Goal: Contribute content: Add original content to the website for others to see

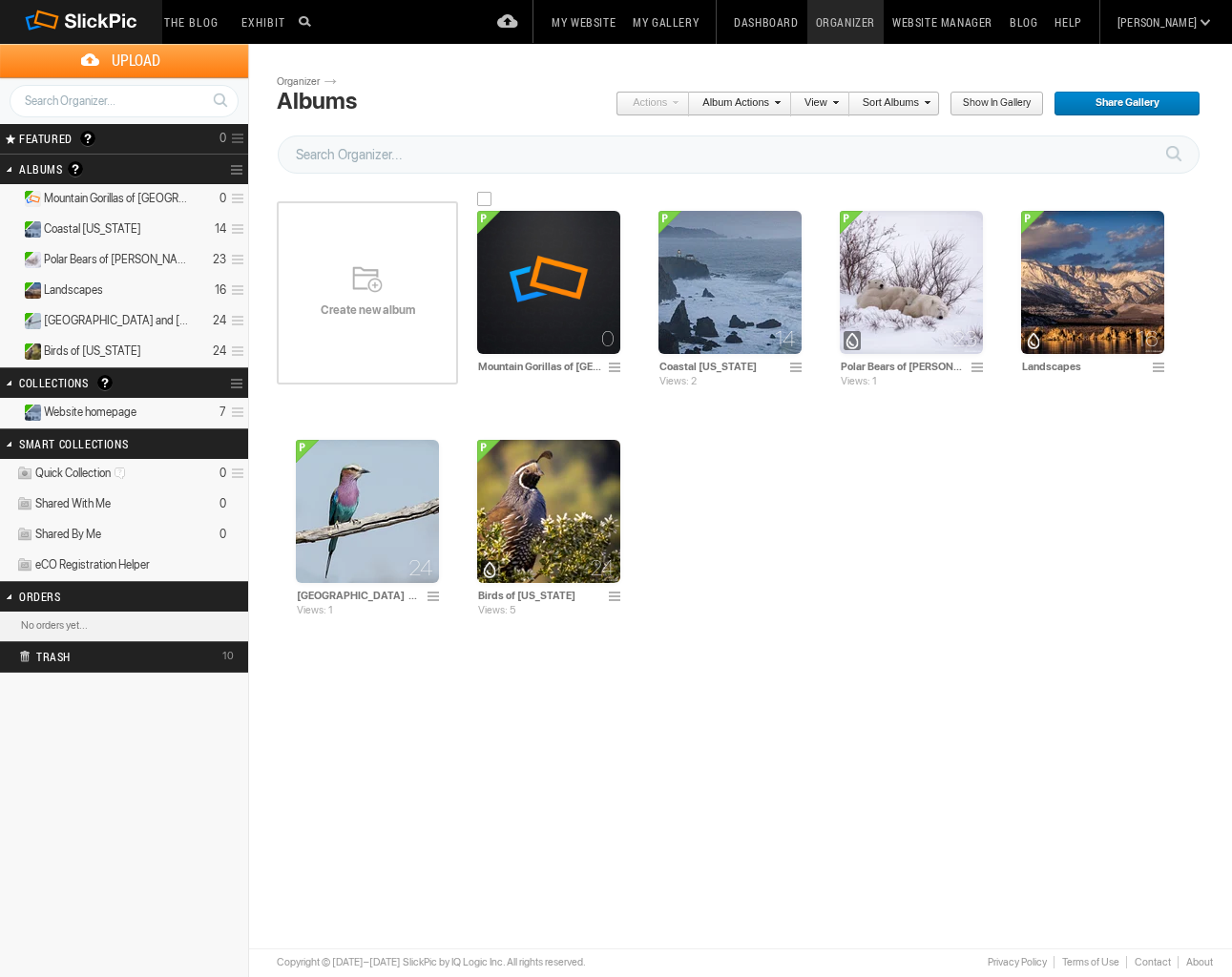
scroll to position [0, 1]
click at [559, 300] on img at bounding box center [548, 282] width 143 height 143
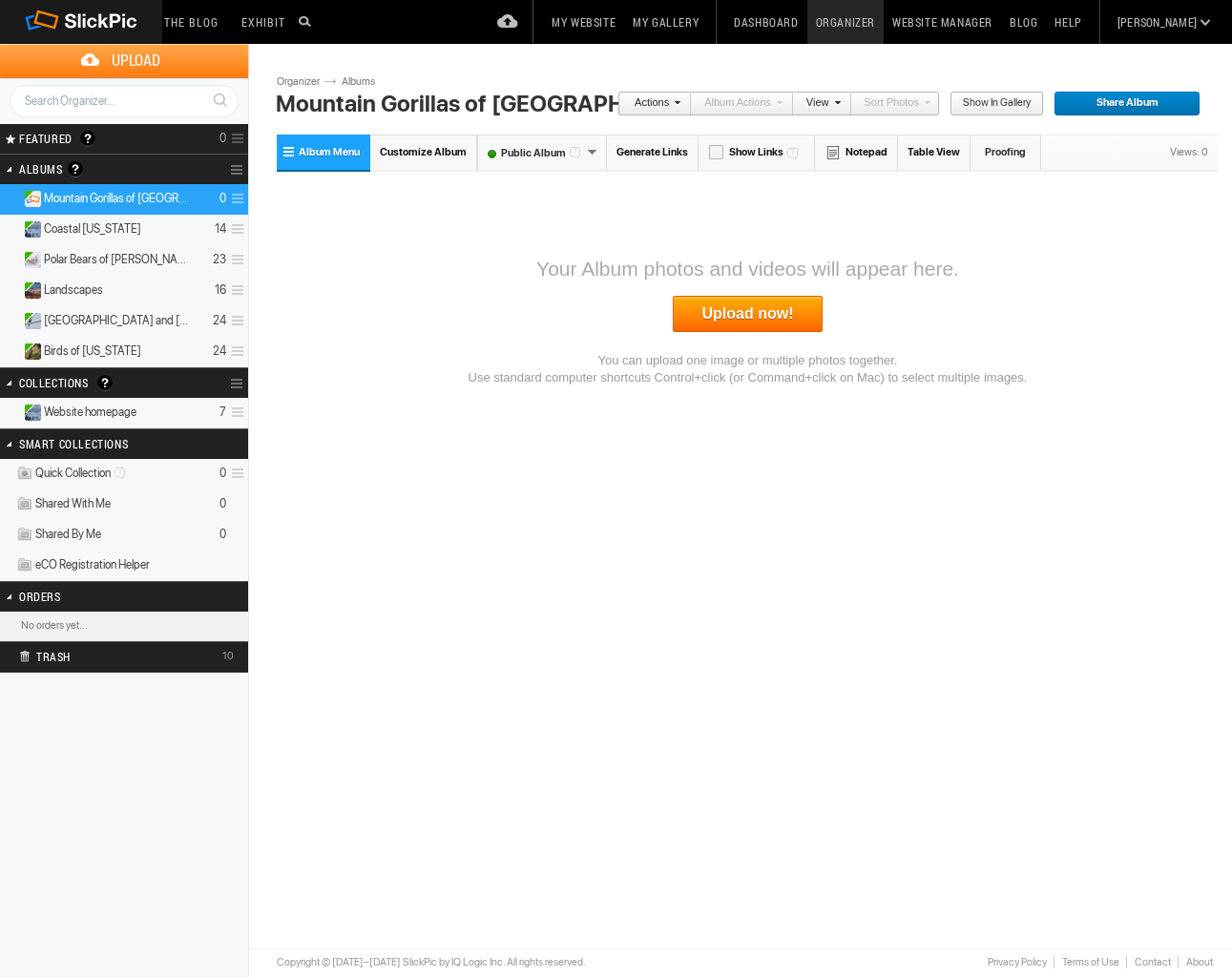
click at [143, 58] on span "Upload" at bounding box center [136, 60] width 225 height 33
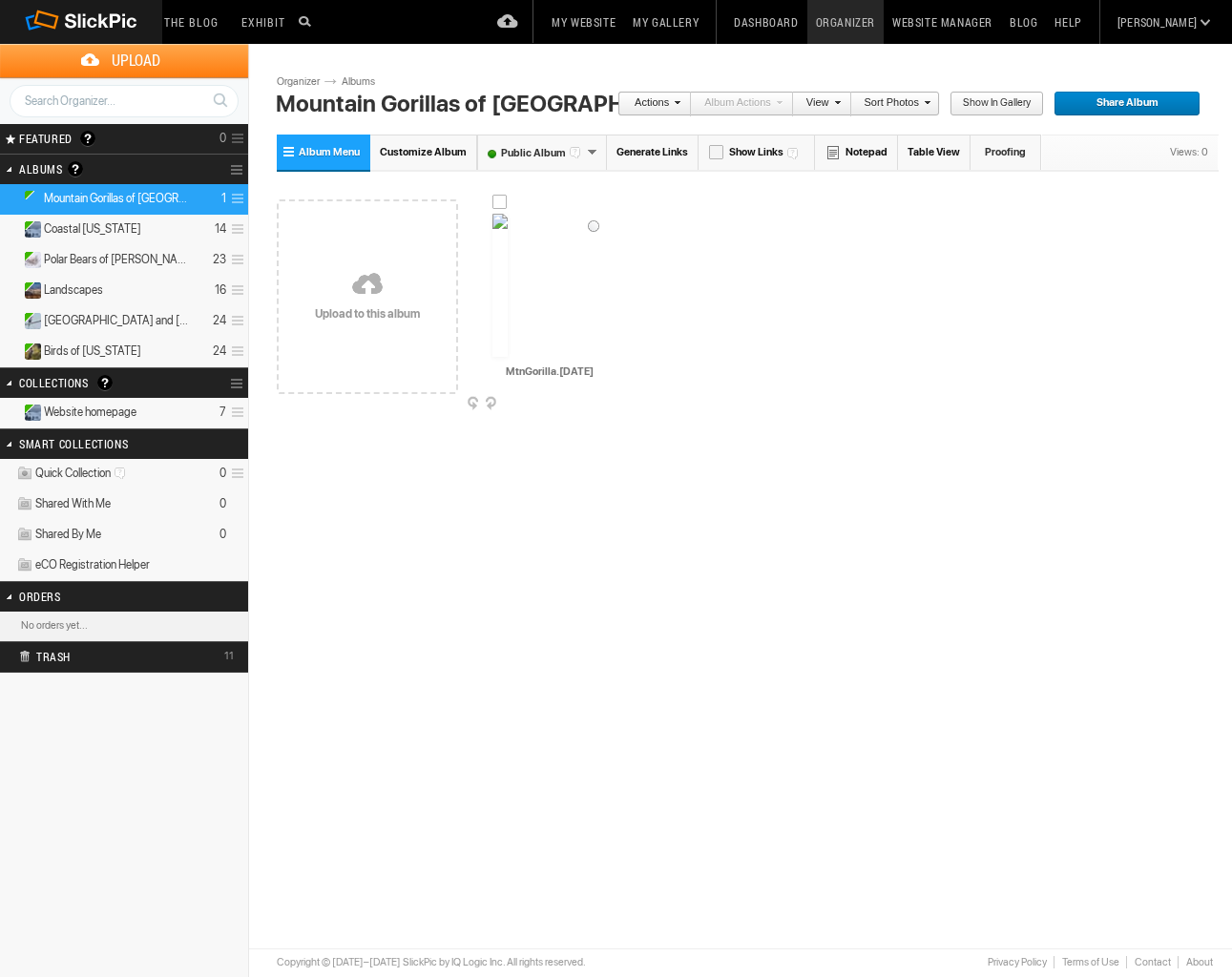
click at [508, 333] on img at bounding box center [500, 285] width 16 height 143
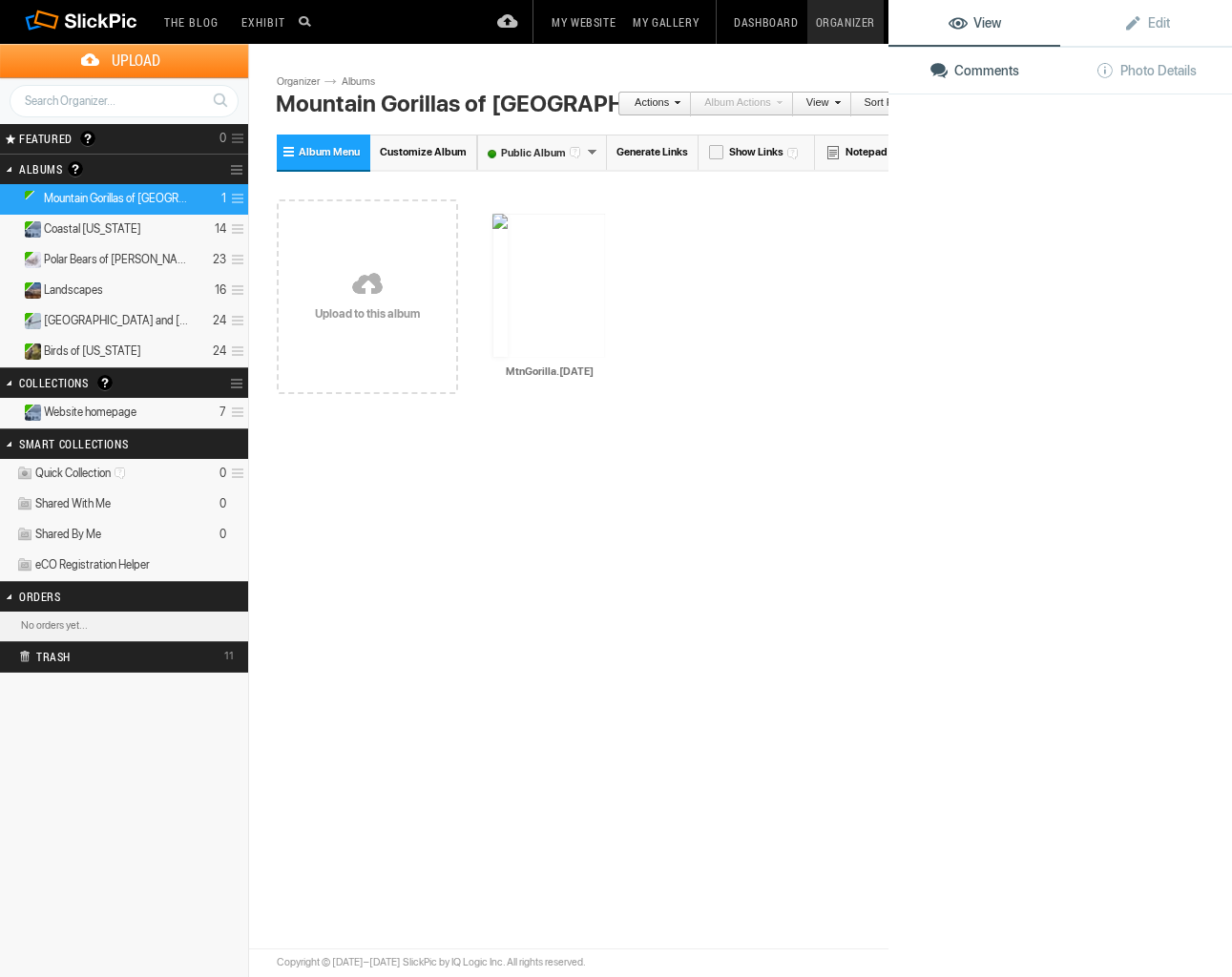
click at [560, 333] on img at bounding box center [549, 285] width 113 height 143
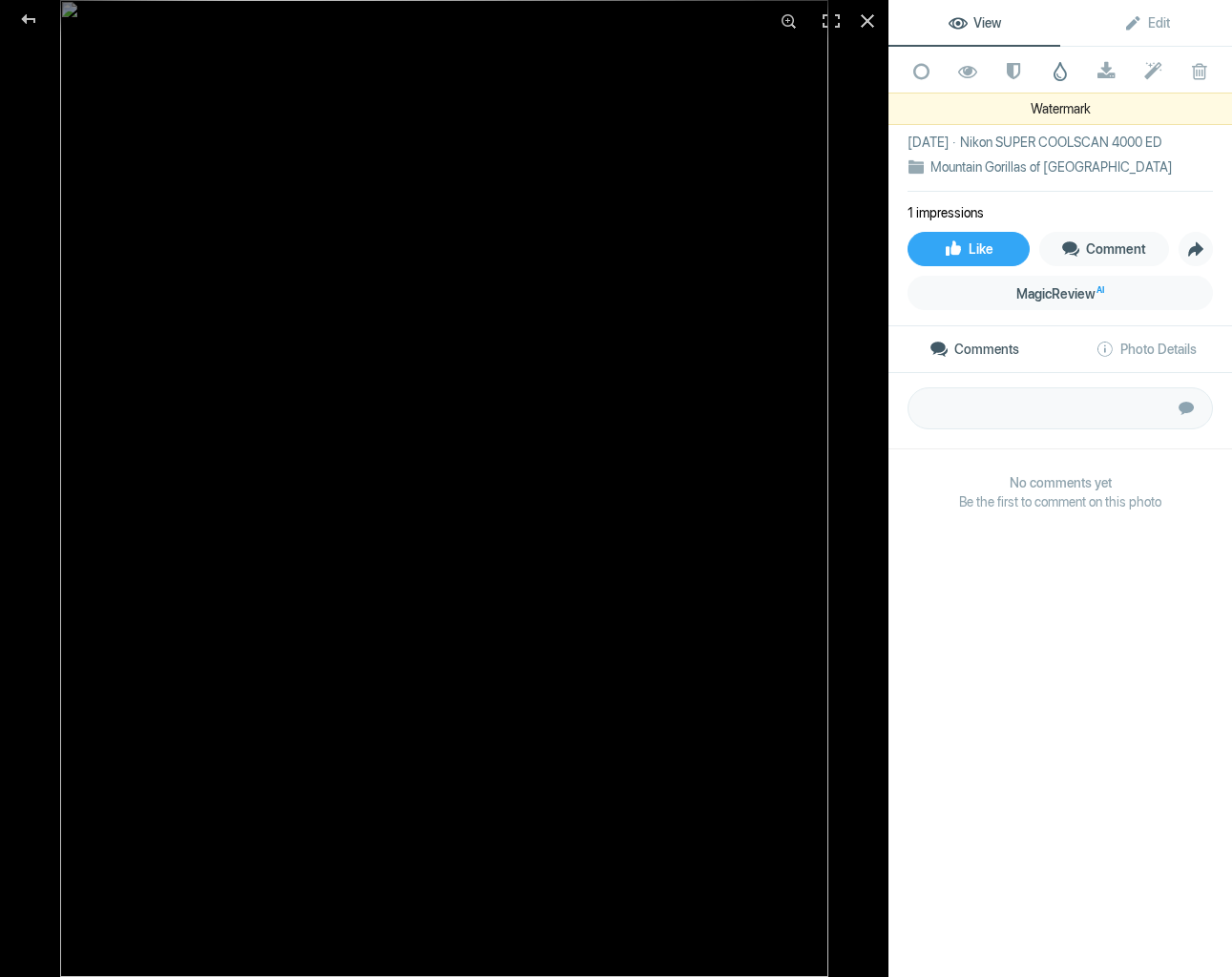
click at [1060, 75] on span at bounding box center [1061, 72] width 19 height 19
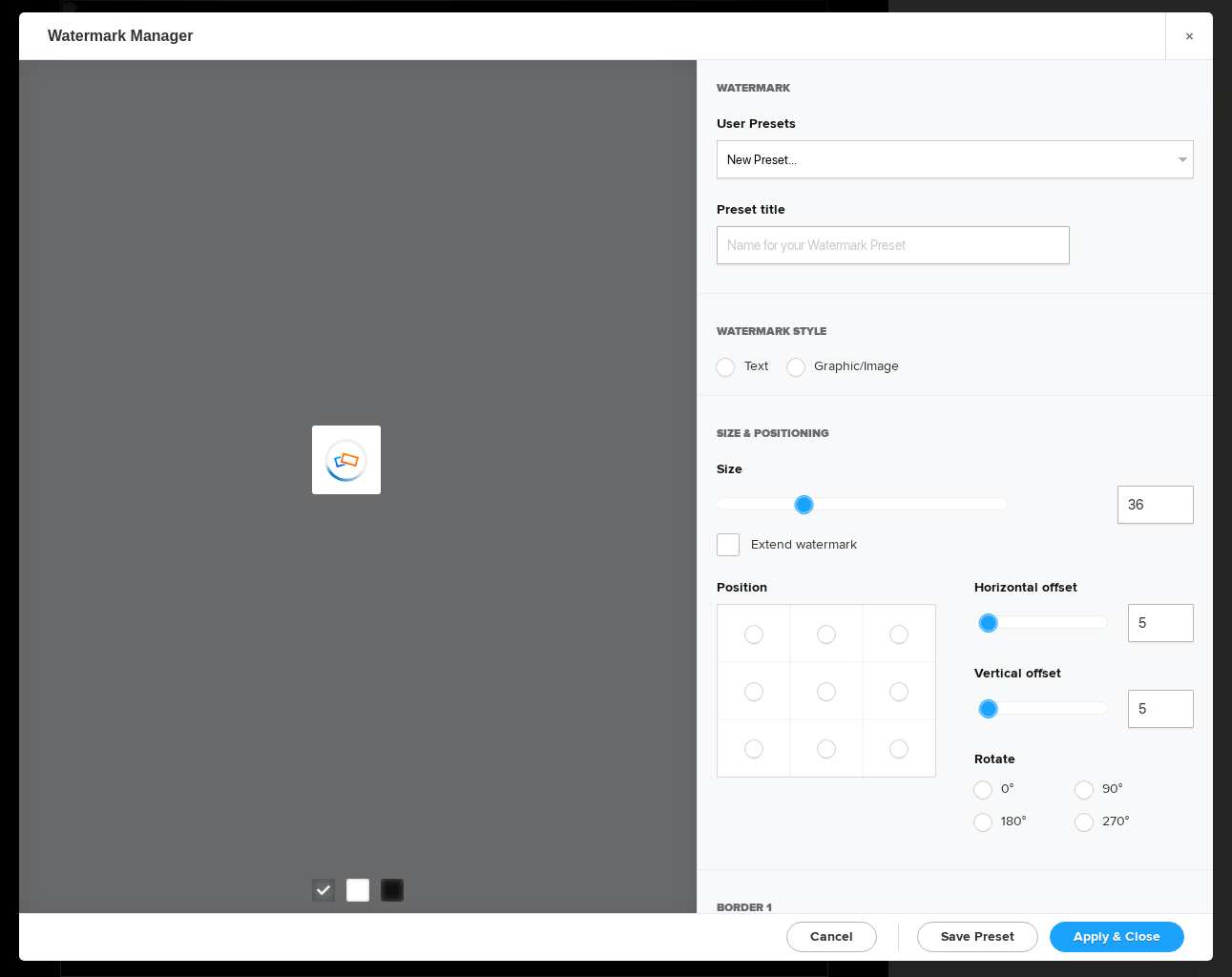
type input "Watermark-8/14/2025"
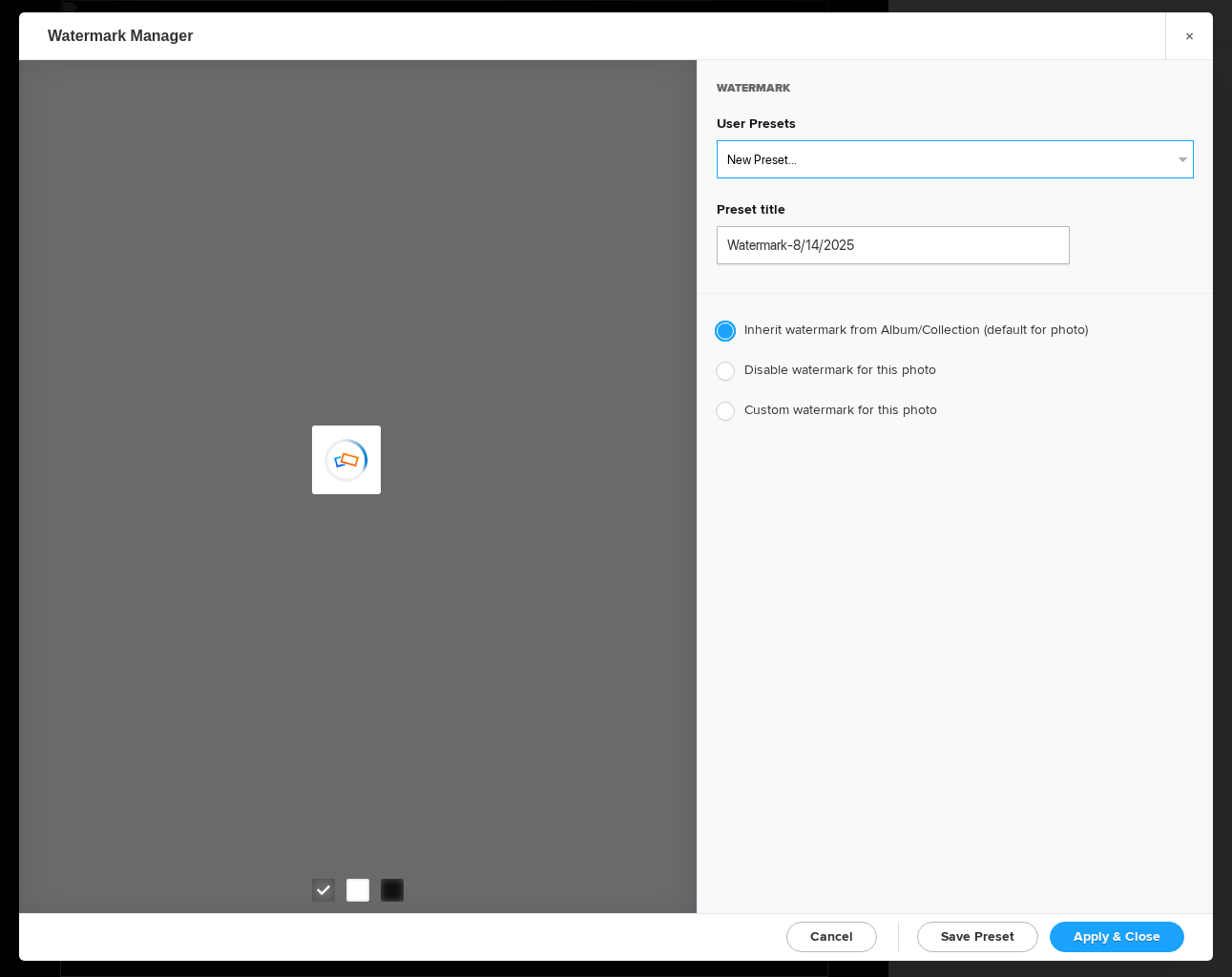
select select "1: Object"
type input "Watermark-7/22/2025"
type input "[PERSON_NAME]"
radio input "false"
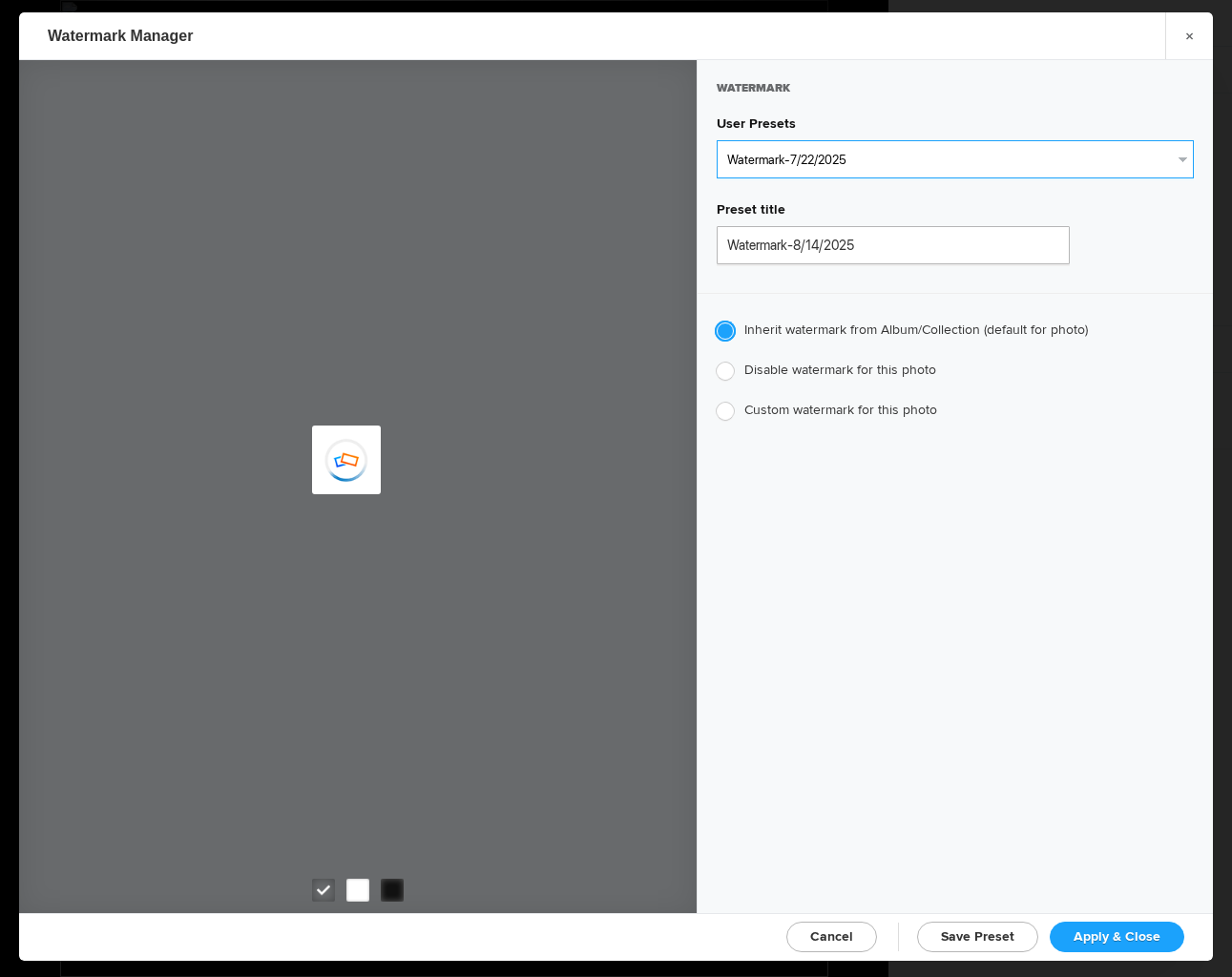
radio input "true"
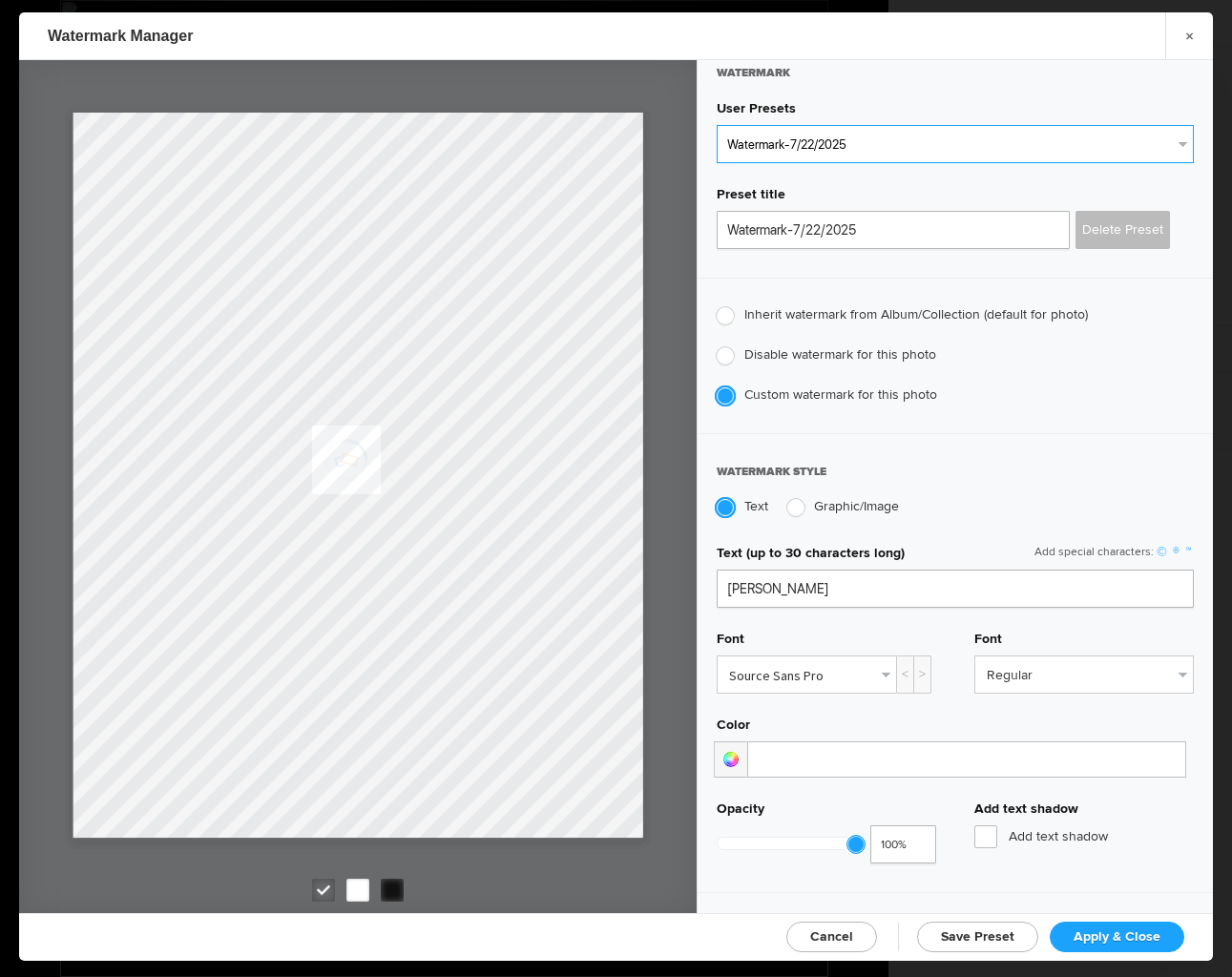
scroll to position [16, 0]
click at [1113, 937] on span "Apply & Close" at bounding box center [1116, 936] width 86 height 17
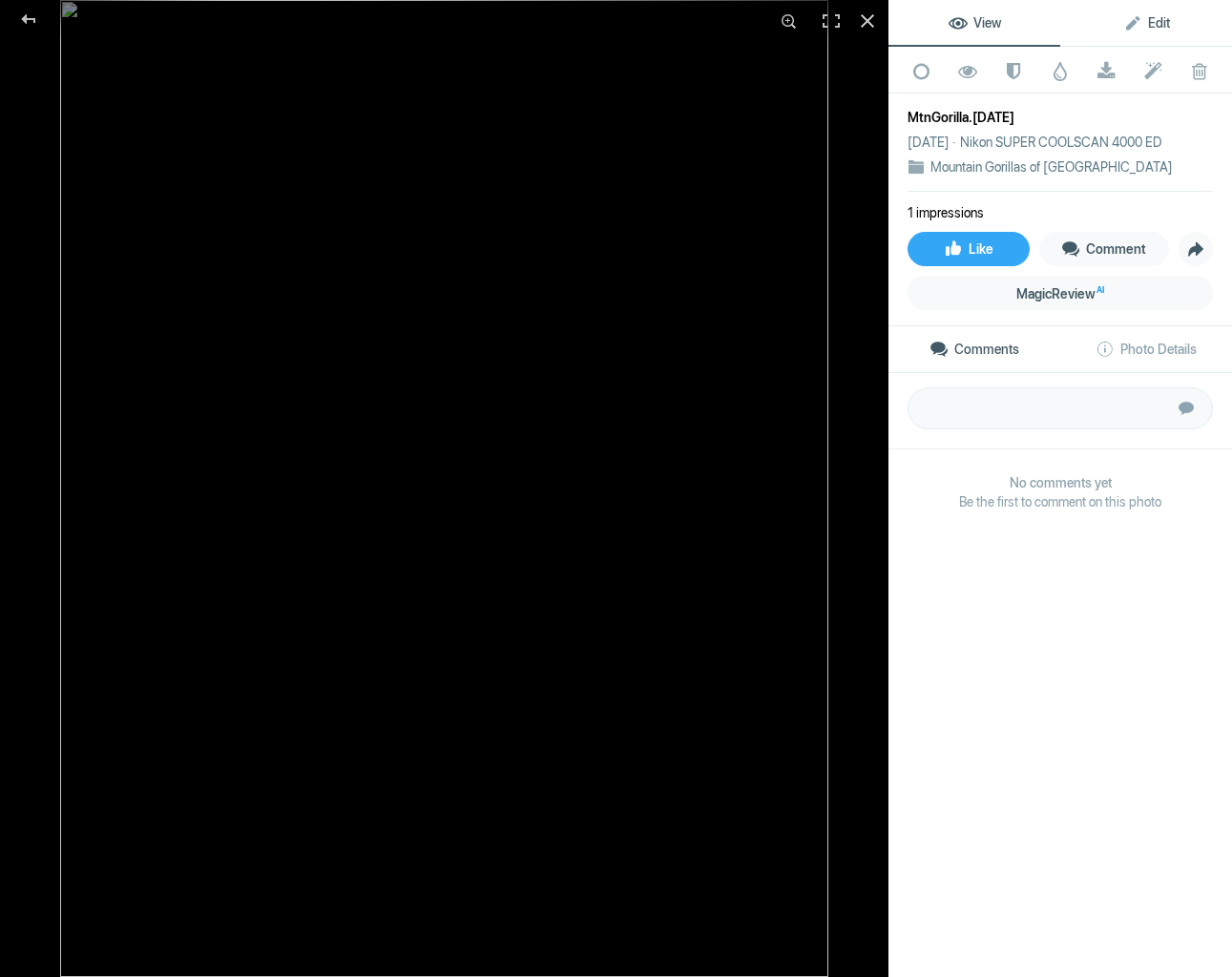
click at [1156, 19] on span "Edit" at bounding box center [1146, 23] width 47 height 16
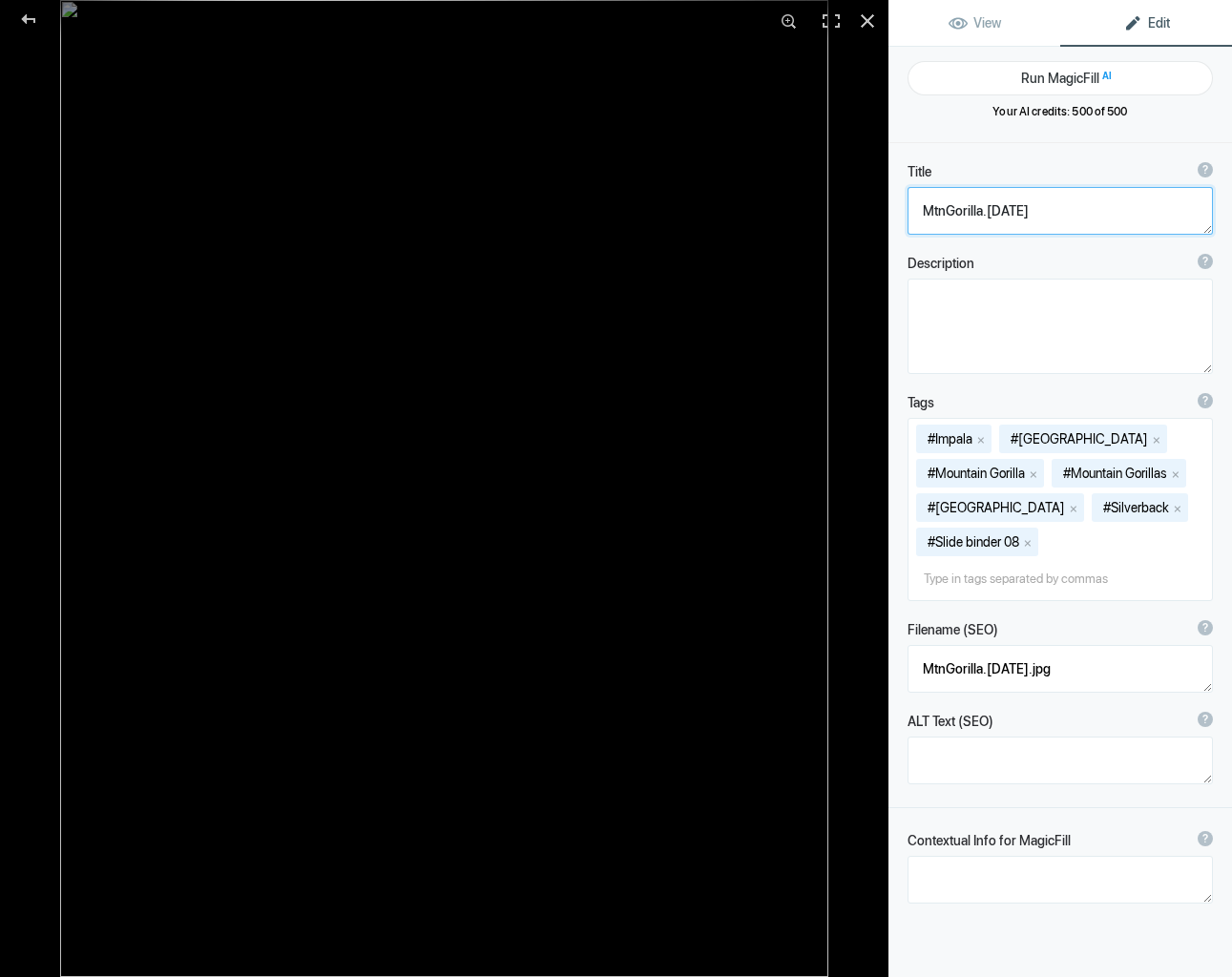
drag, startPoint x: 1032, startPoint y: 211, endPoint x: 947, endPoint y: 210, distance: 85.0
click at [921, 207] on textarea at bounding box center [1060, 211] width 305 height 48
type textarea "Adult [DEMOGRAPHIC_DATA] Silverback Mountain Gorilla"
click at [1155, 218] on textarea at bounding box center [1060, 211] width 305 height 48
click at [871, 17] on div at bounding box center [867, 20] width 42 height 42
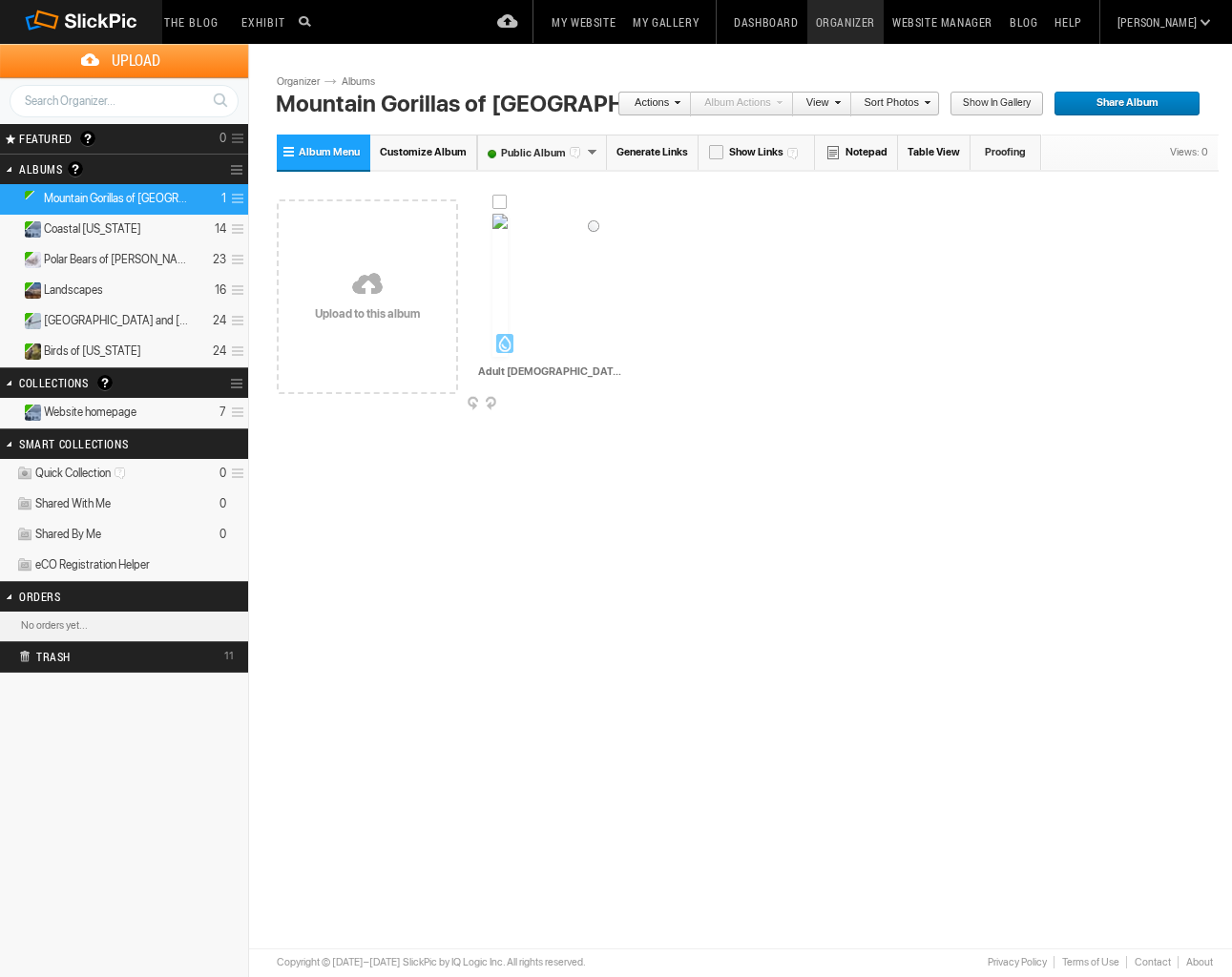
click at [508, 322] on img at bounding box center [500, 285] width 16 height 143
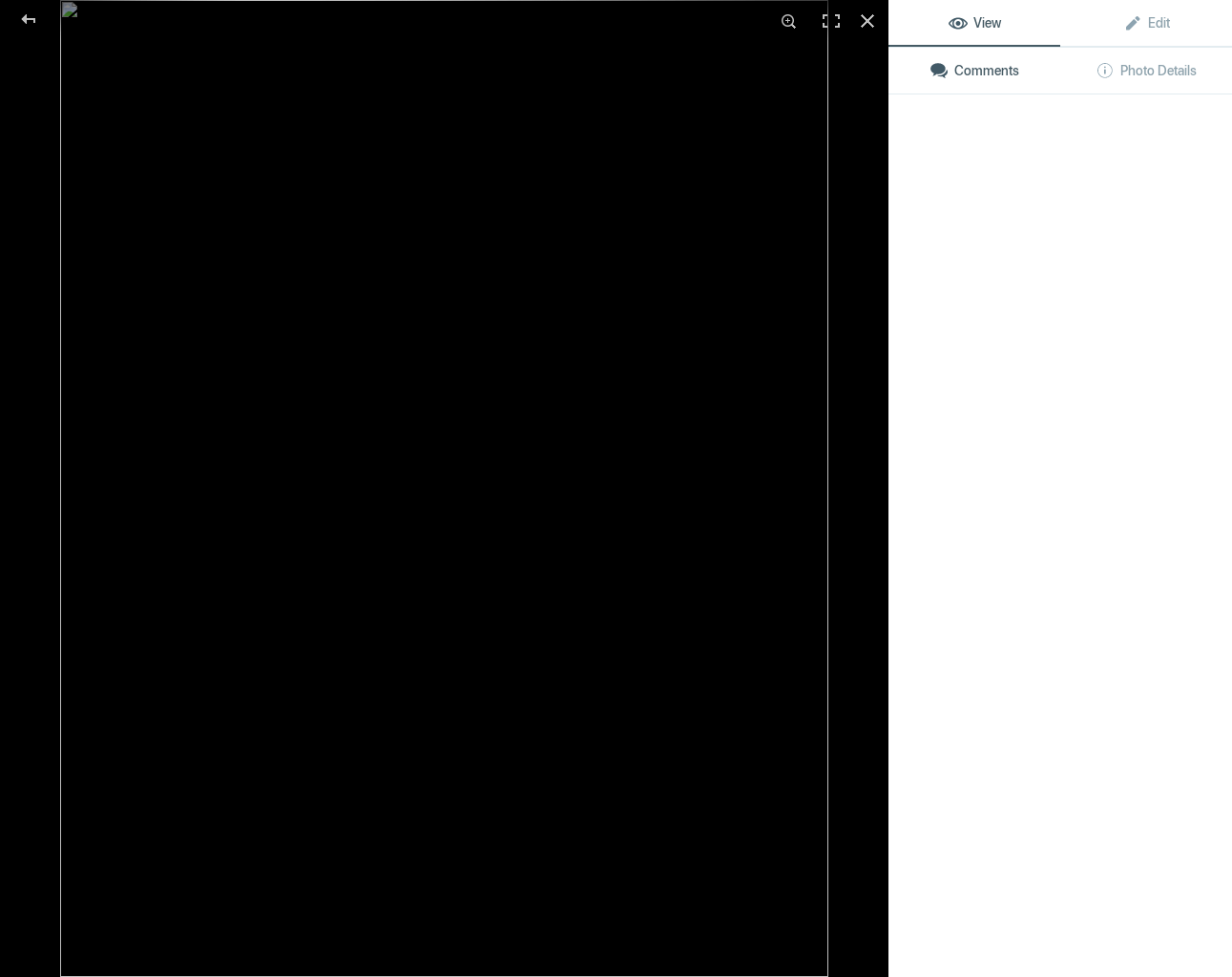
click at [553, 323] on img at bounding box center [444, 488] width 769 height 977
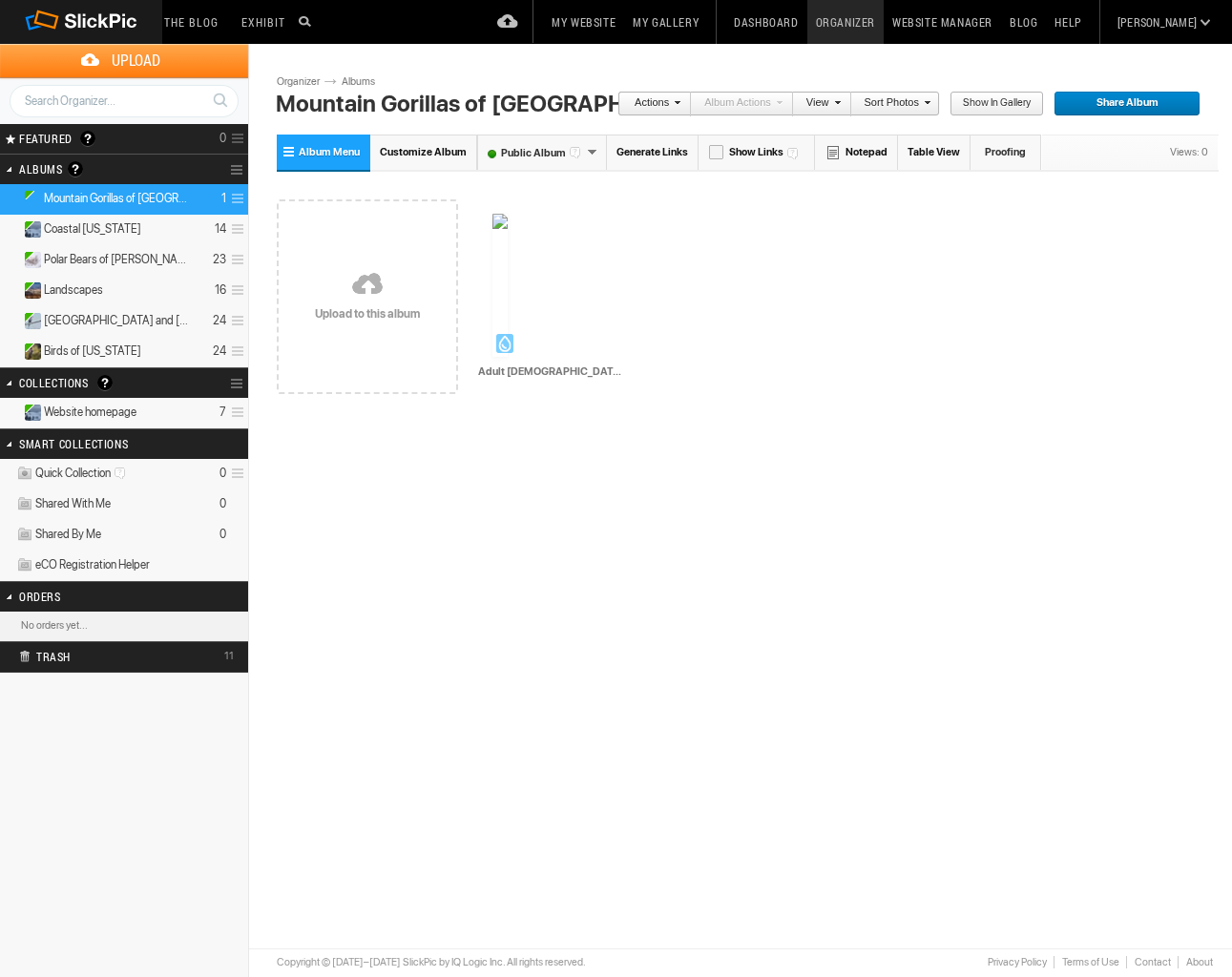
click at [125, 57] on span "Upload" at bounding box center [136, 60] width 225 height 33
click at [548, 440] on div "Please do not navigate away from this pages while images and videos are uploadi…" at bounding box center [748, 381] width 942 height 488
click at [546, 330] on img at bounding box center [566, 285] width 143 height 143
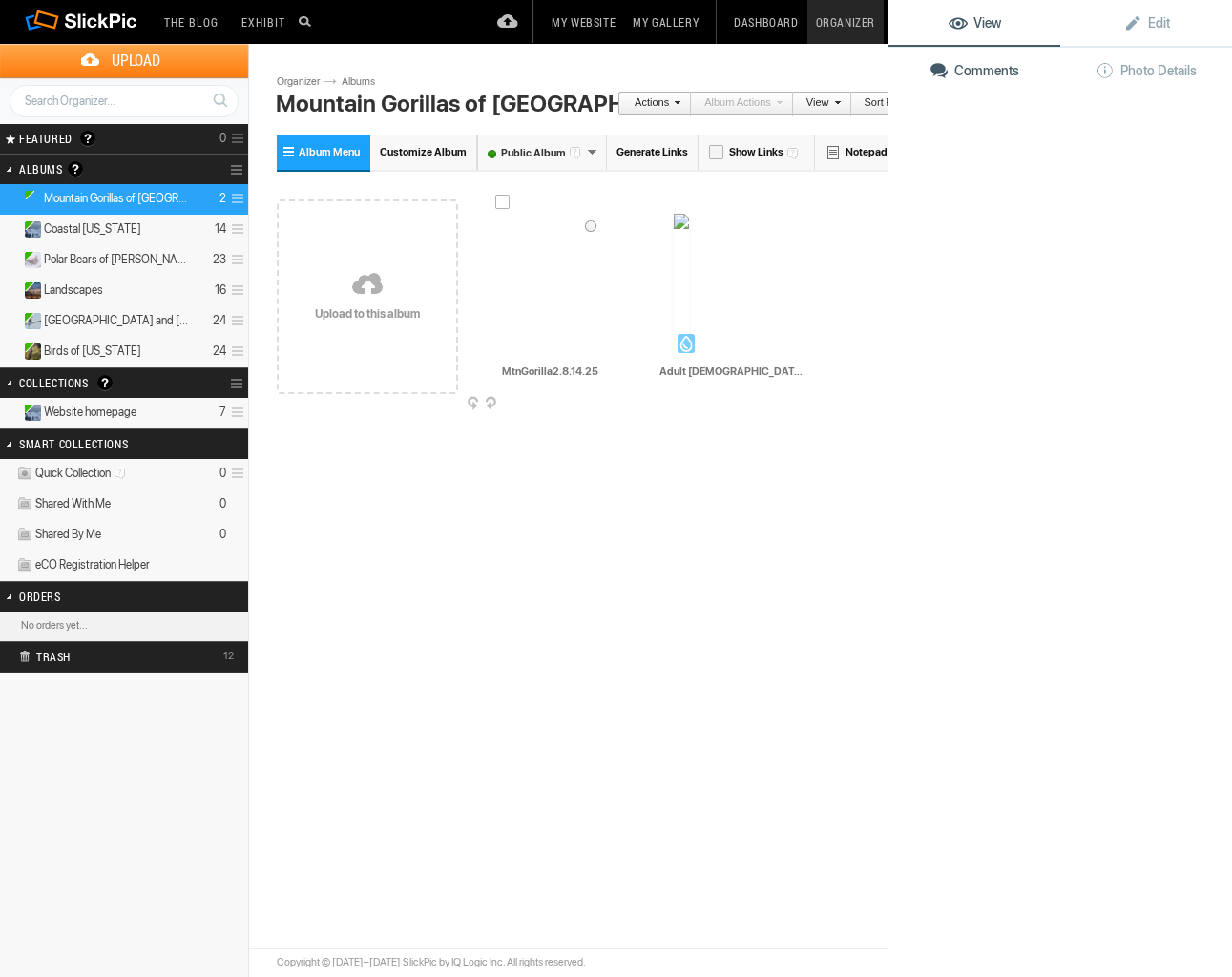
click at [546, 330] on img at bounding box center [566, 308] width 143 height 189
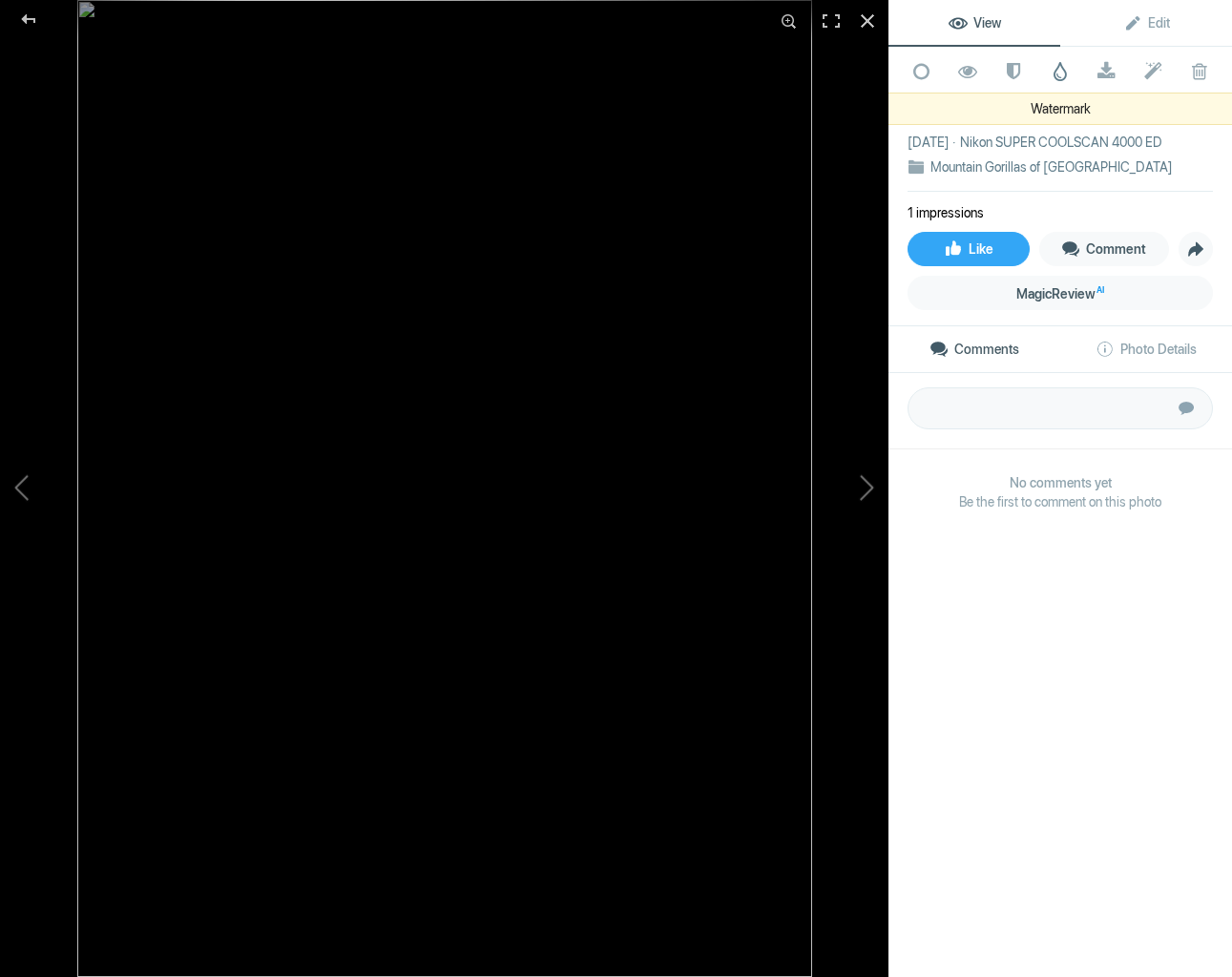
click at [1059, 72] on span at bounding box center [1061, 72] width 19 height 19
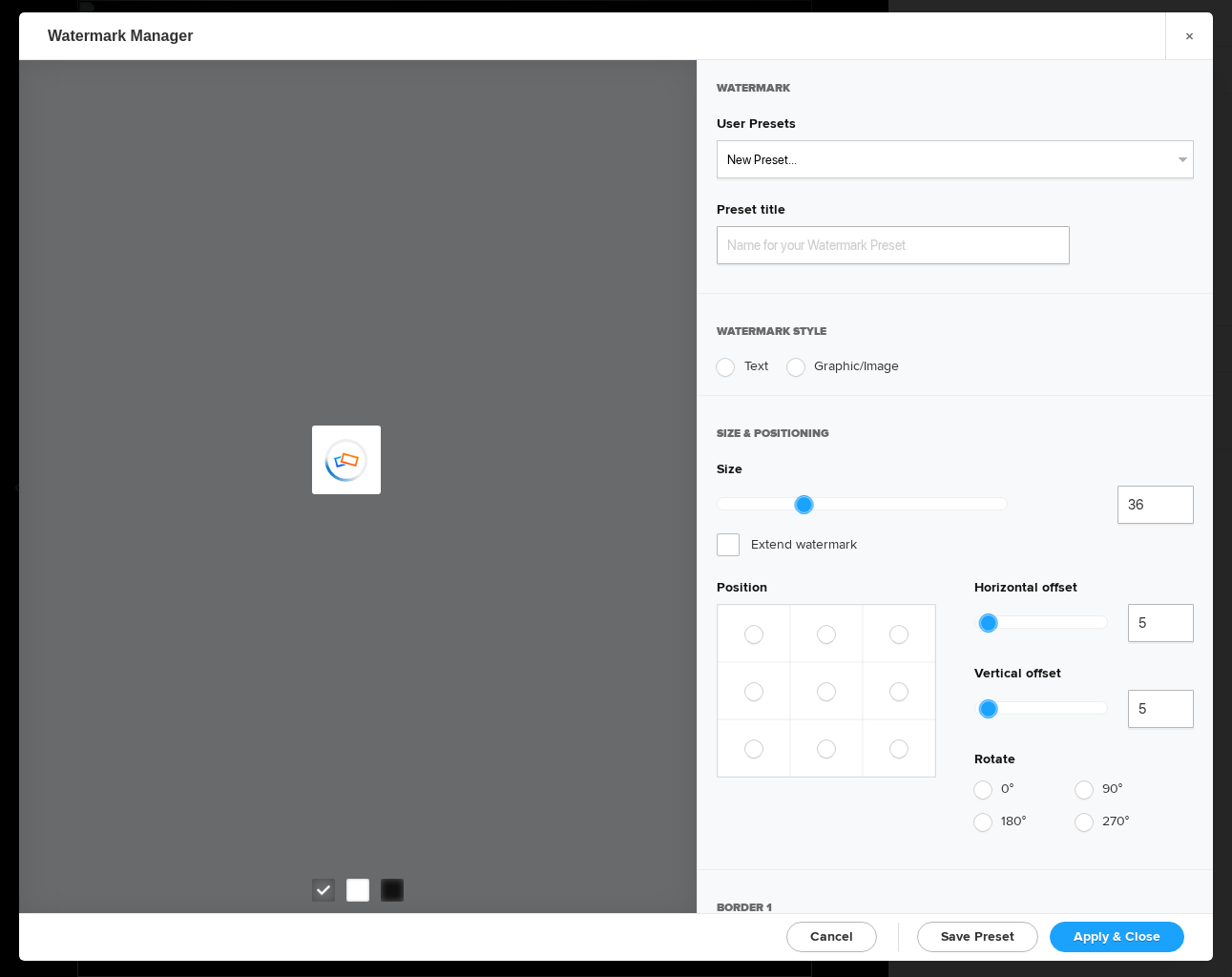
type input "Watermark-8/14/2025"
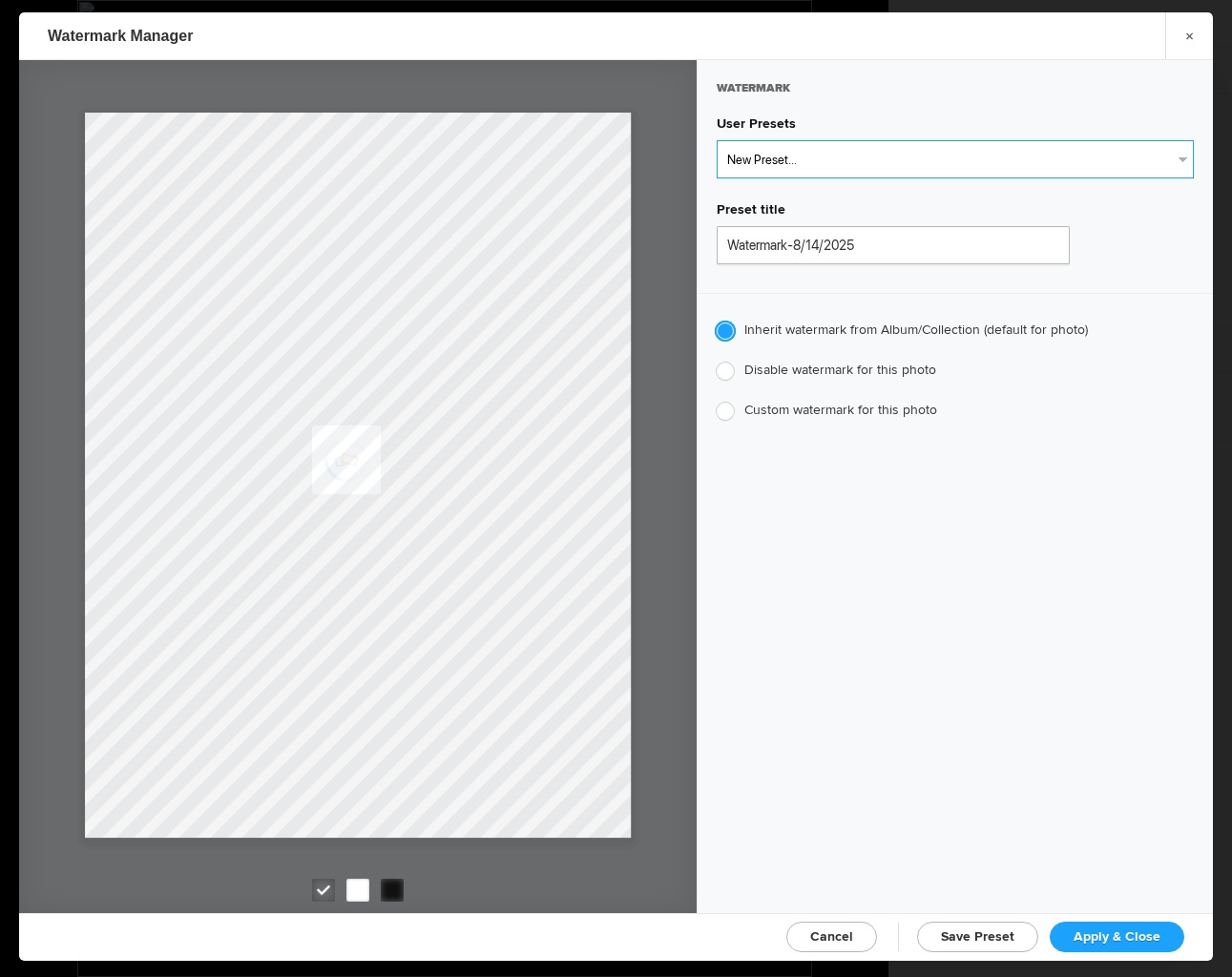
select select "1: Object"
type input "Watermark-7/22/2025"
type input "[PERSON_NAME]"
radio input "false"
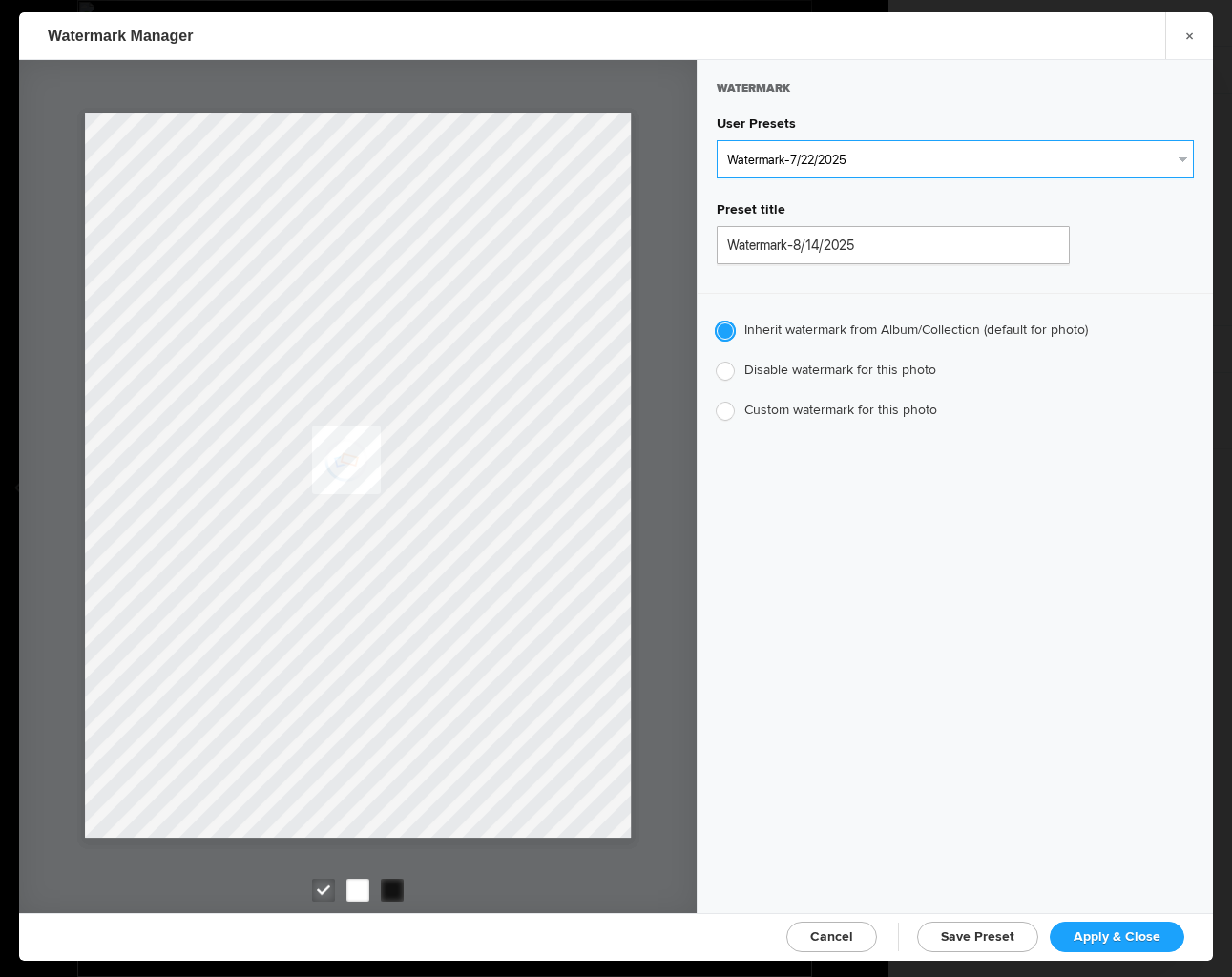
radio input "true"
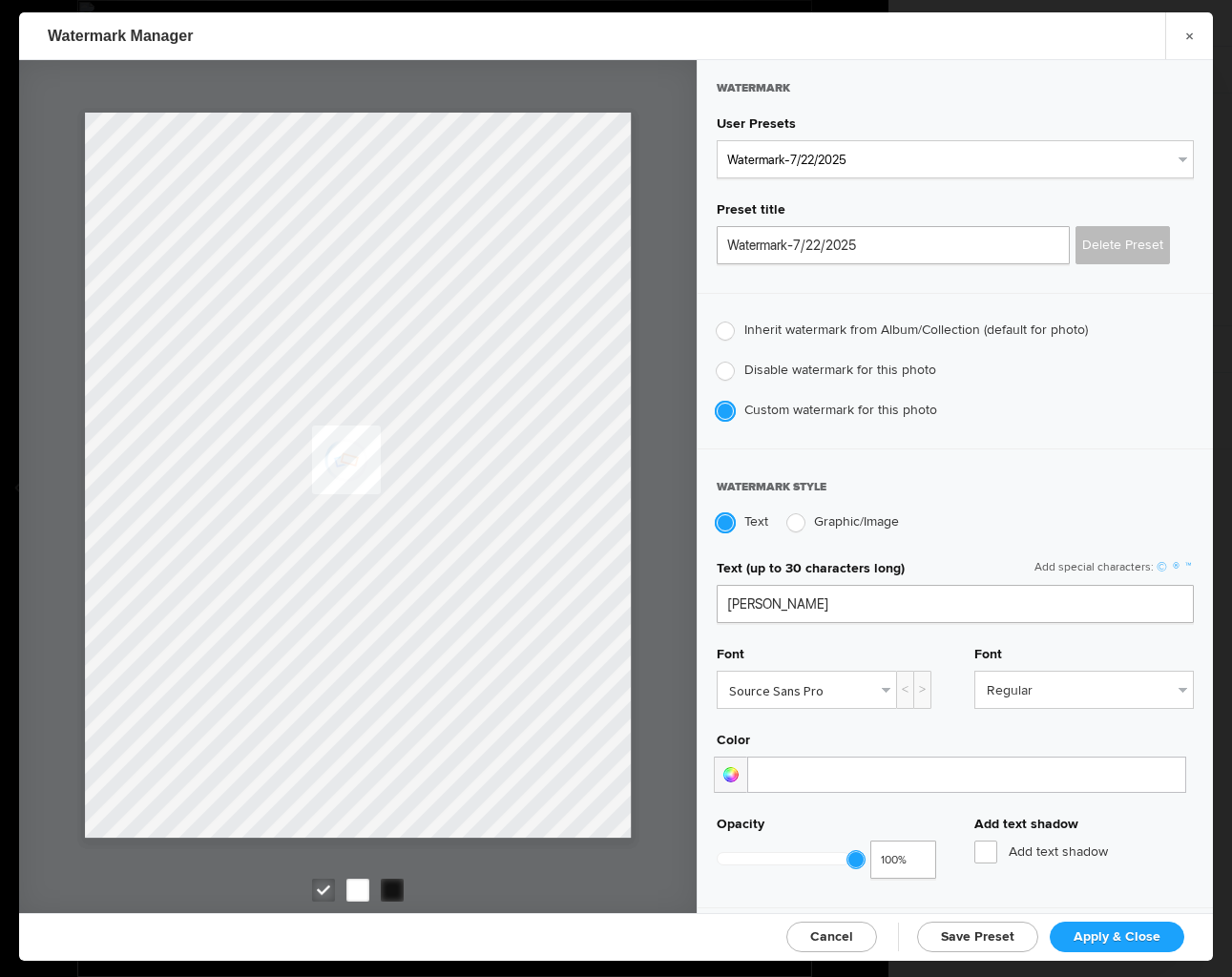
click at [1132, 934] on span "Apply & Close" at bounding box center [1116, 936] width 86 height 17
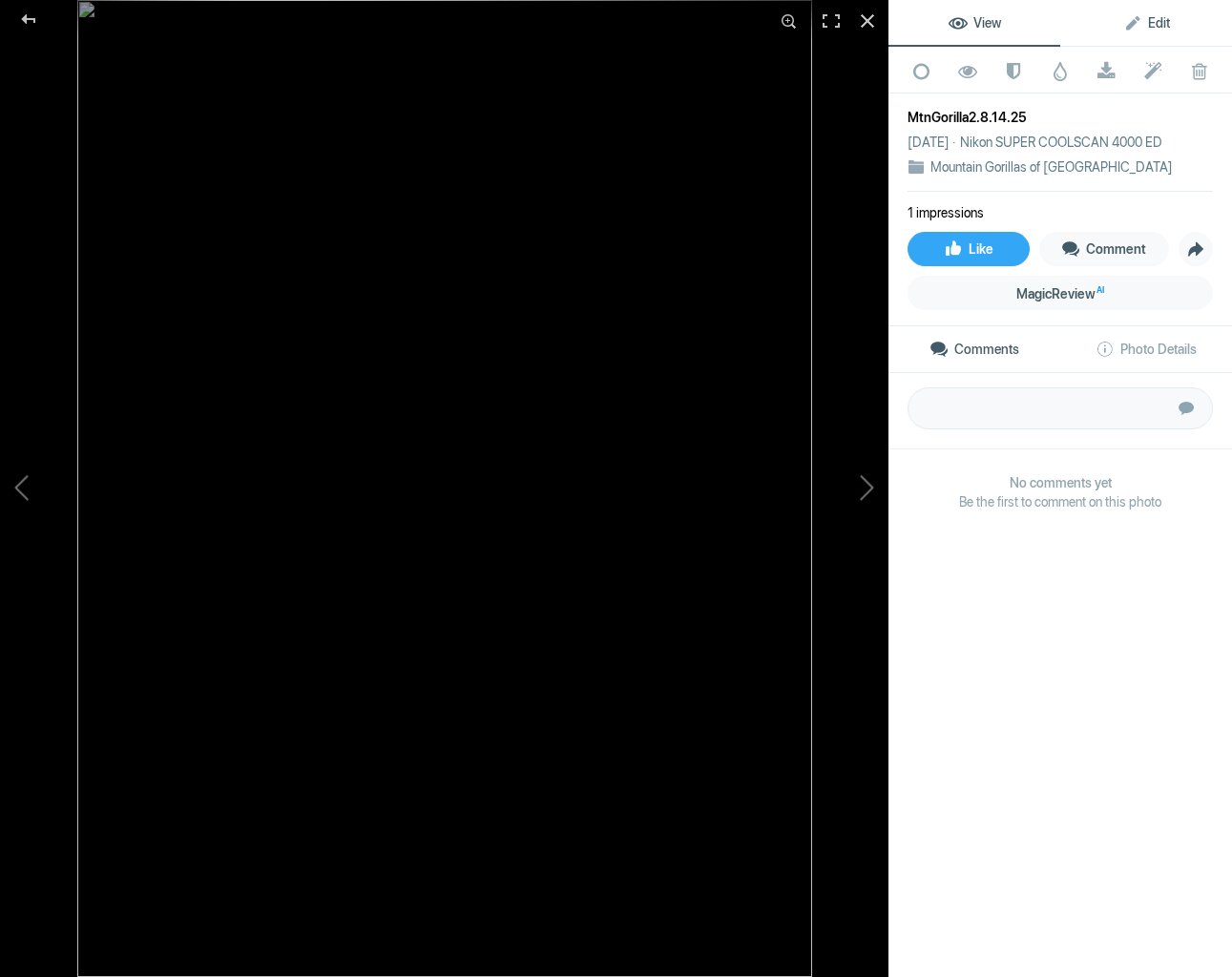
click at [1164, 20] on span "Edit" at bounding box center [1146, 23] width 47 height 16
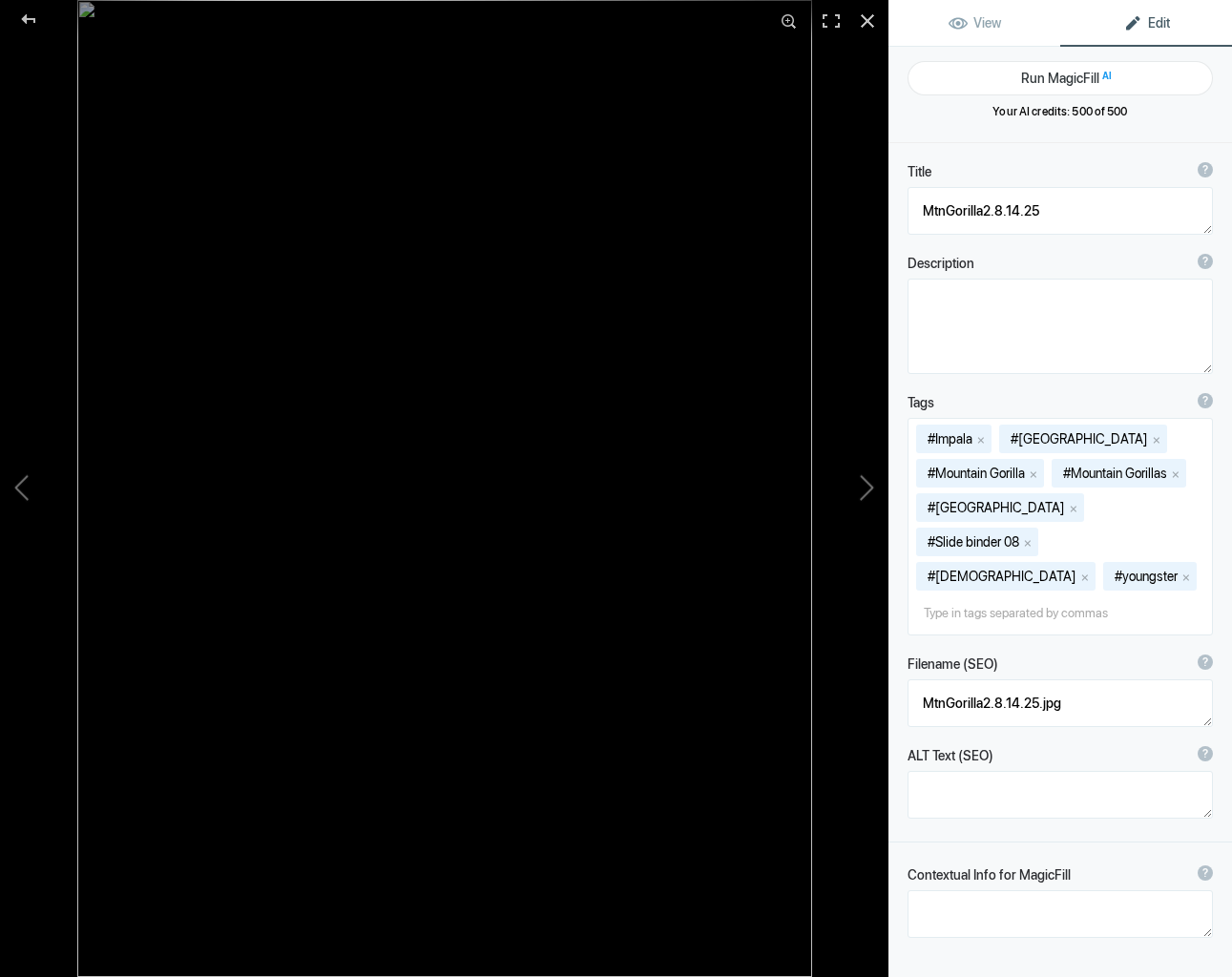
click at [1168, 20] on span "Edit" at bounding box center [1146, 23] width 47 height 16
drag, startPoint x: 1051, startPoint y: 212, endPoint x: 909, endPoint y: 205, distance: 142.2
click at [912, 204] on textarea at bounding box center [1060, 211] width 305 height 48
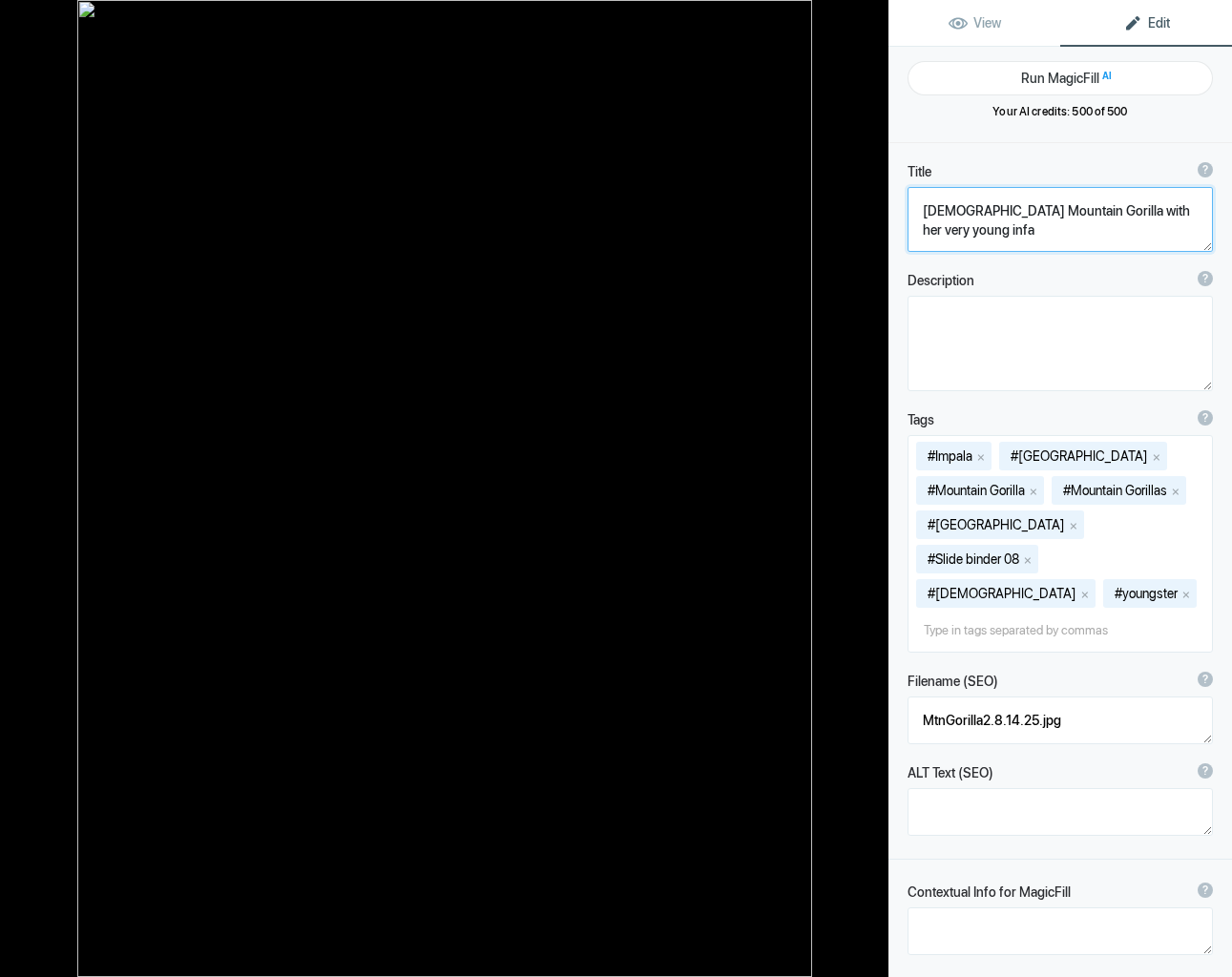
scroll to position [2, 0]
type textarea "[DEMOGRAPHIC_DATA] Mountain Gorilla with her very young infant"
